Goal: Task Accomplishment & Management: Complete application form

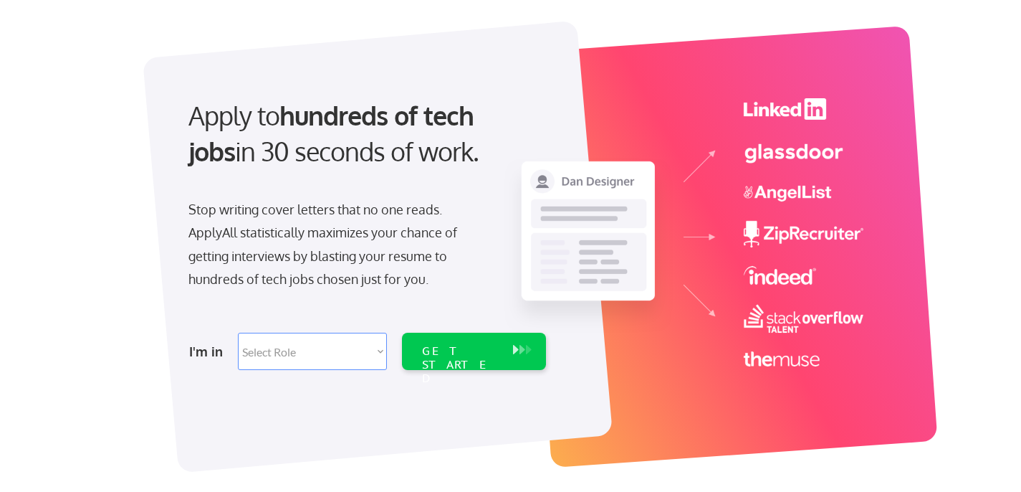
scroll to position [70, 0]
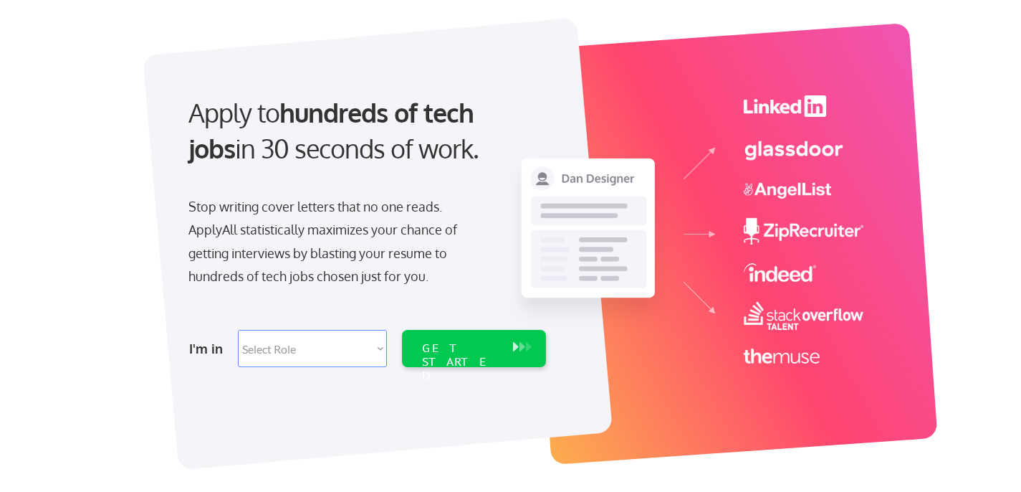
click at [348, 351] on select "Select Role Software Engineering Product Management Customer Success Sales UI/U…" at bounding box center [312, 348] width 149 height 37
select select ""engineering""
click at [238, 330] on select "Select Role Software Engineering Product Management Customer Success Sales UI/U…" at bounding box center [312, 348] width 149 height 37
select select ""engineering""
click at [456, 363] on div "GET STARTED" at bounding box center [460, 348] width 91 height 37
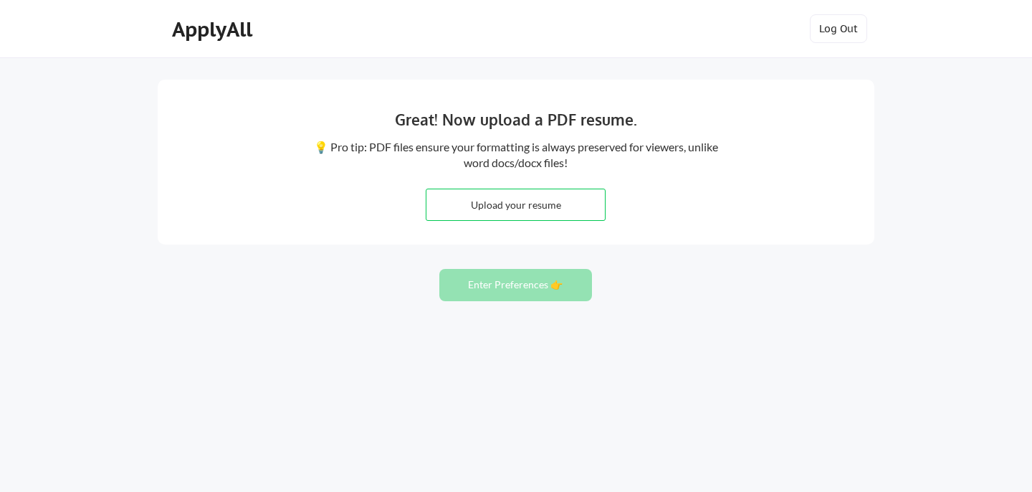
click at [213, 28] on div "ApplyAll" at bounding box center [214, 29] width 85 height 24
